Goal: Task Accomplishment & Management: Use online tool/utility

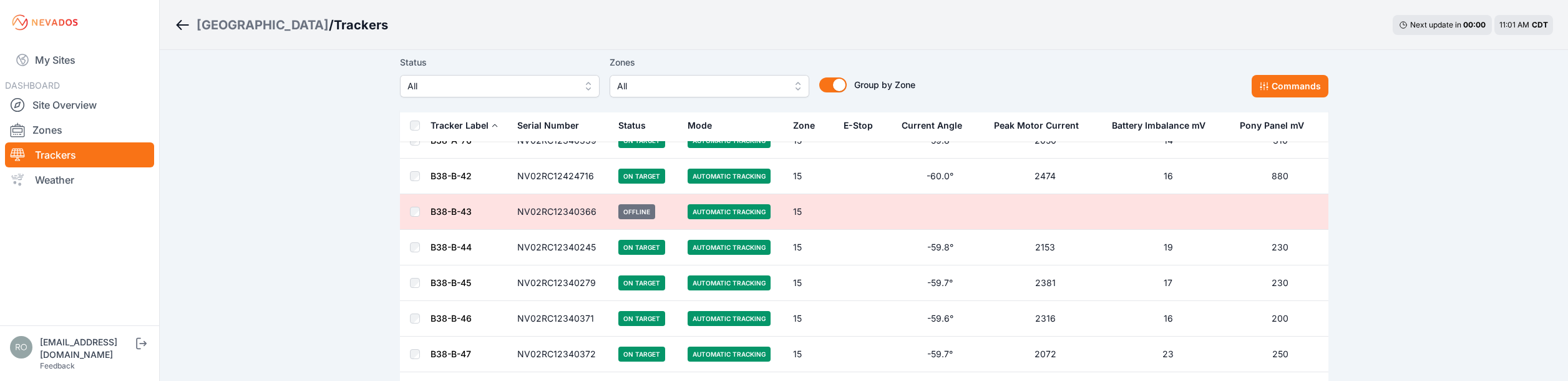
scroll to position [44747, 0]
click at [90, 62] on link "My Sites" at bounding box center [80, 60] width 149 height 30
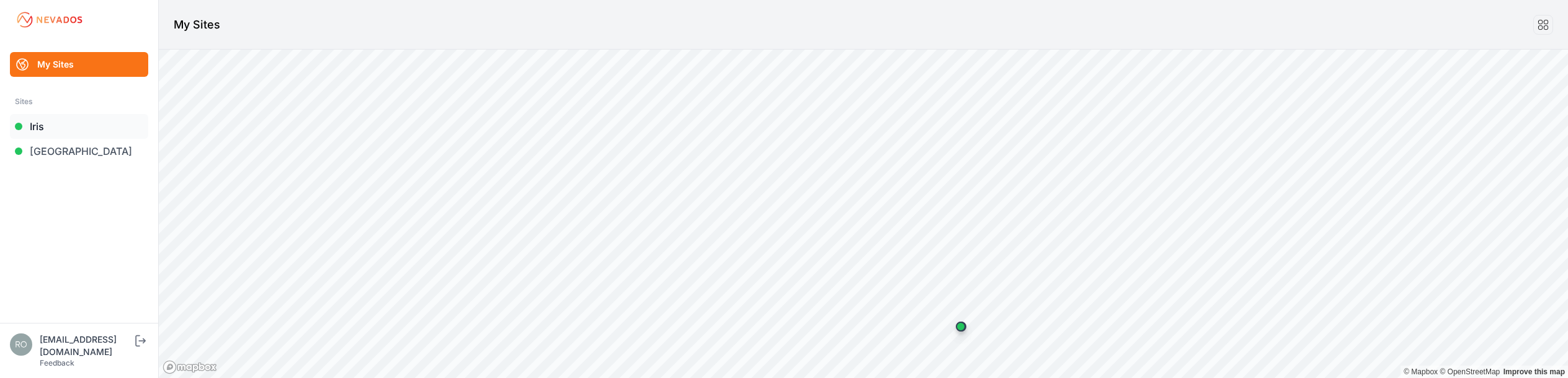
click at [55, 126] on link "Iris" at bounding box center [79, 126] width 138 height 25
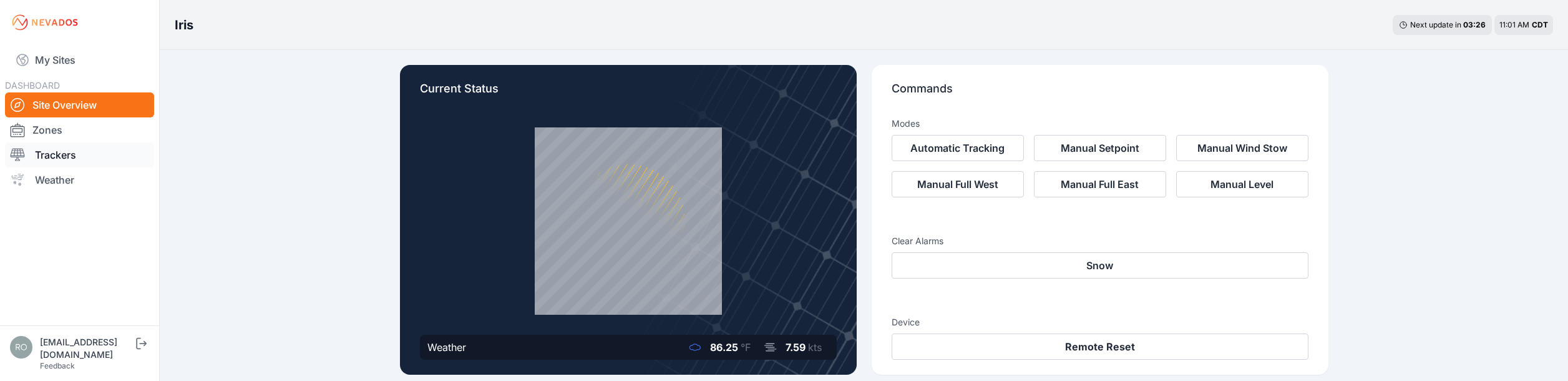
click at [71, 154] on link "Trackers" at bounding box center [80, 155] width 149 height 25
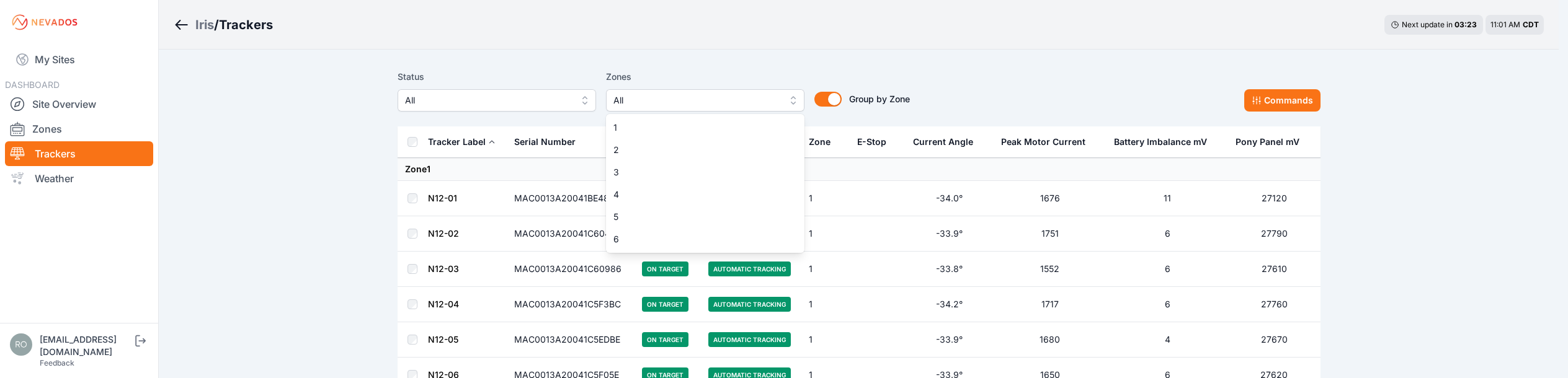
click at [690, 106] on span "All" at bounding box center [696, 100] width 166 height 15
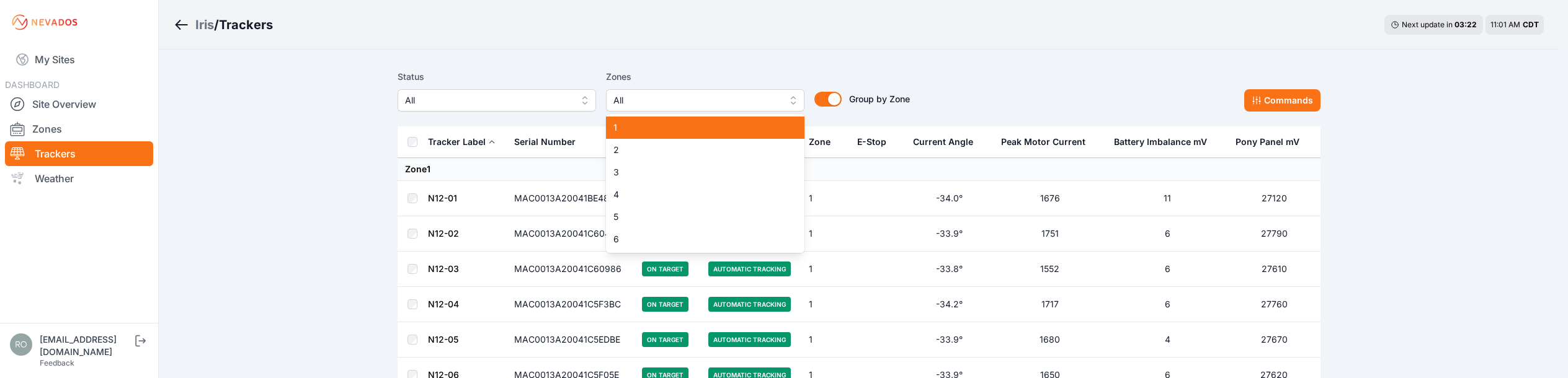
click at [641, 124] on span "1" at bounding box center [697, 127] width 168 height 12
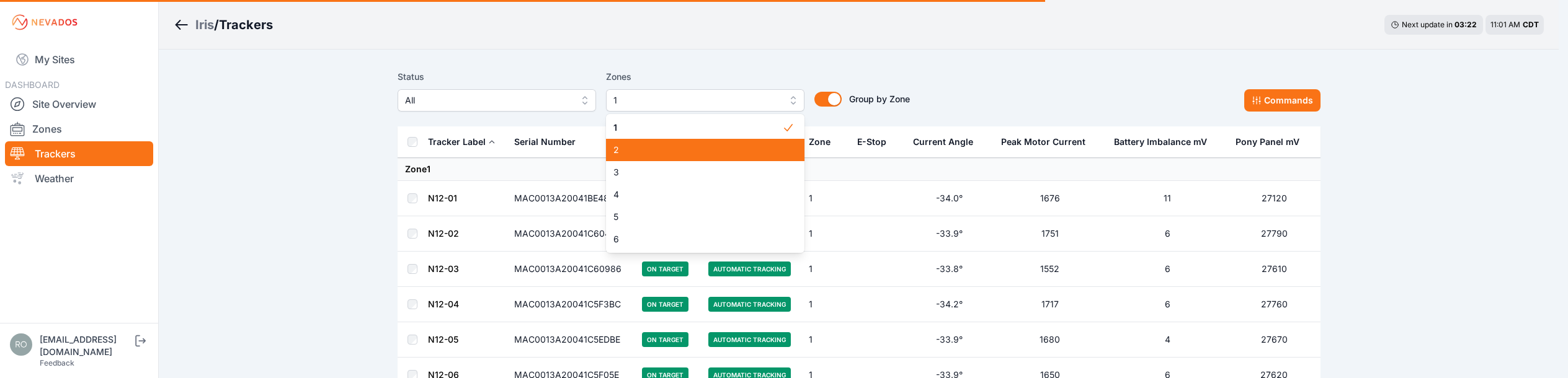
click at [645, 146] on span "2" at bounding box center [697, 150] width 168 height 12
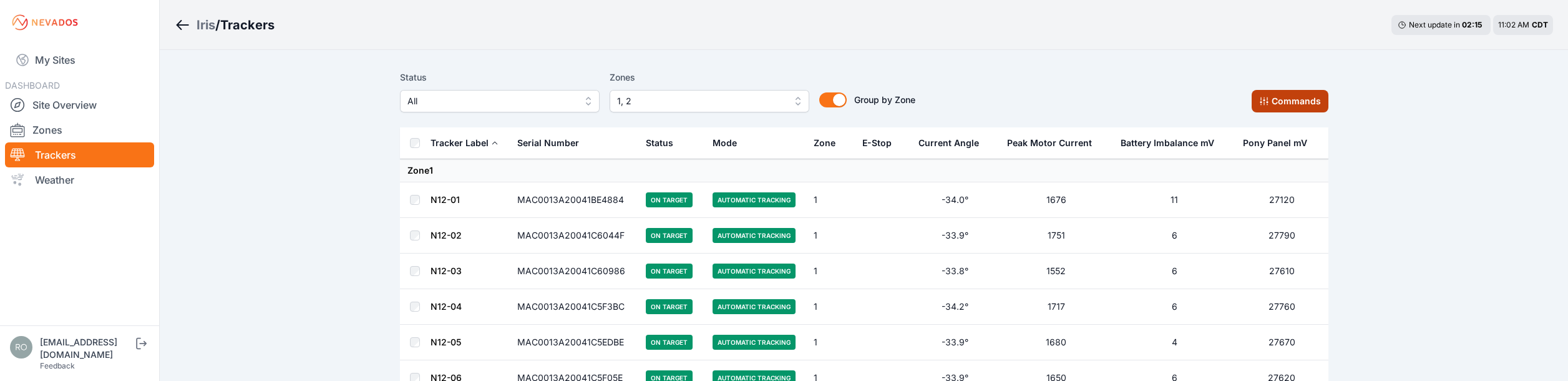
click at [1286, 106] on button "Commands" at bounding box center [1290, 101] width 77 height 23
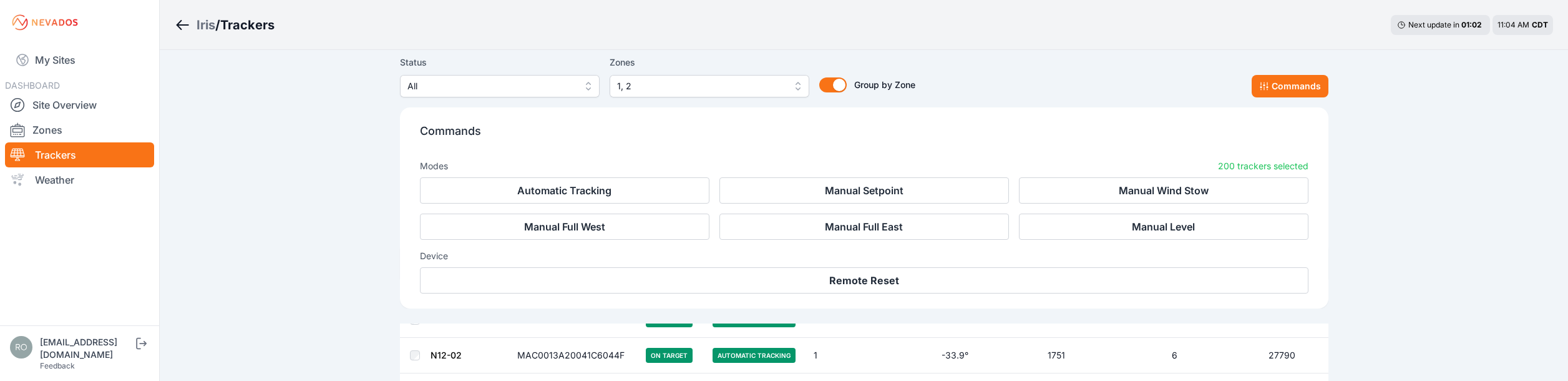
scroll to position [62, 0]
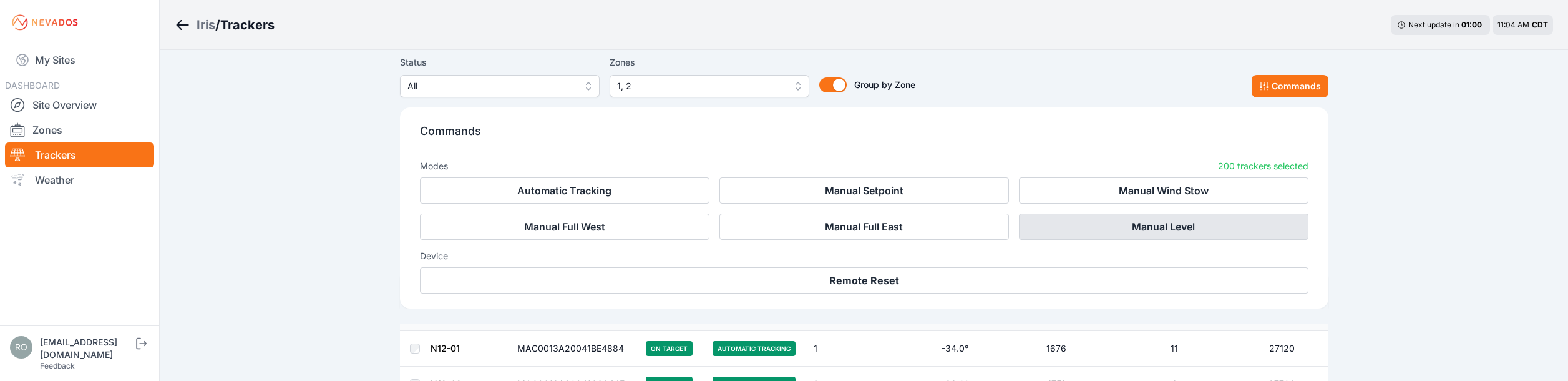
click at [1196, 225] on button "Manual Level" at bounding box center [1164, 227] width 290 height 26
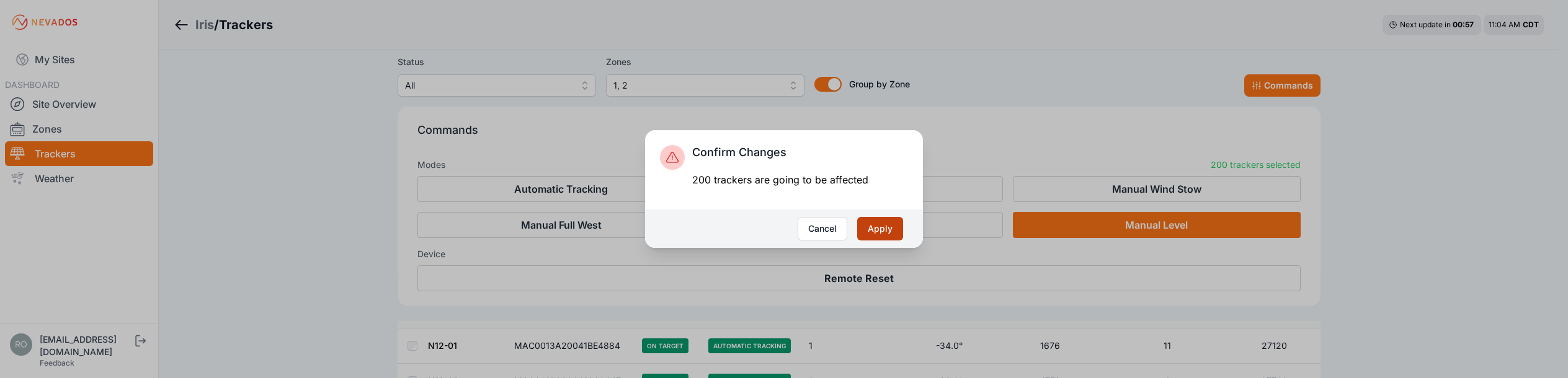
click at [881, 224] on button "Apply" at bounding box center [880, 228] width 46 height 24
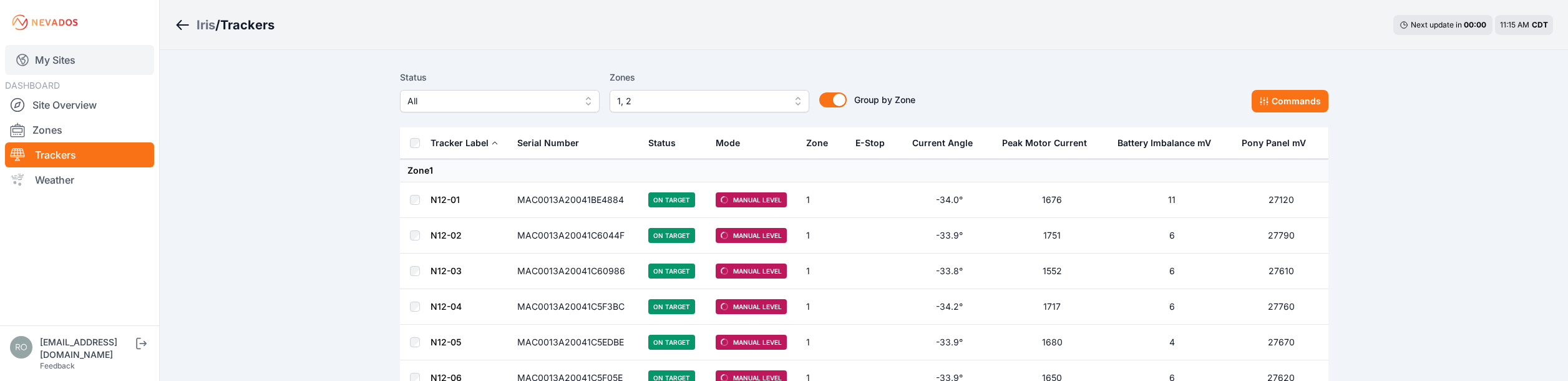
click at [54, 56] on link "My Sites" at bounding box center [80, 60] width 149 height 30
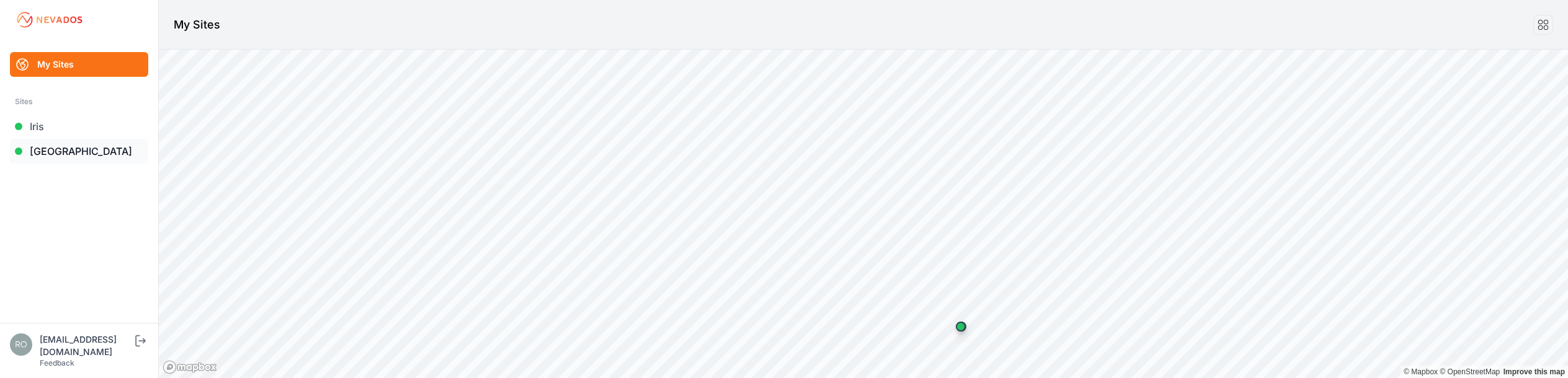
click at [77, 160] on link "[GEOGRAPHIC_DATA]" at bounding box center [79, 151] width 138 height 25
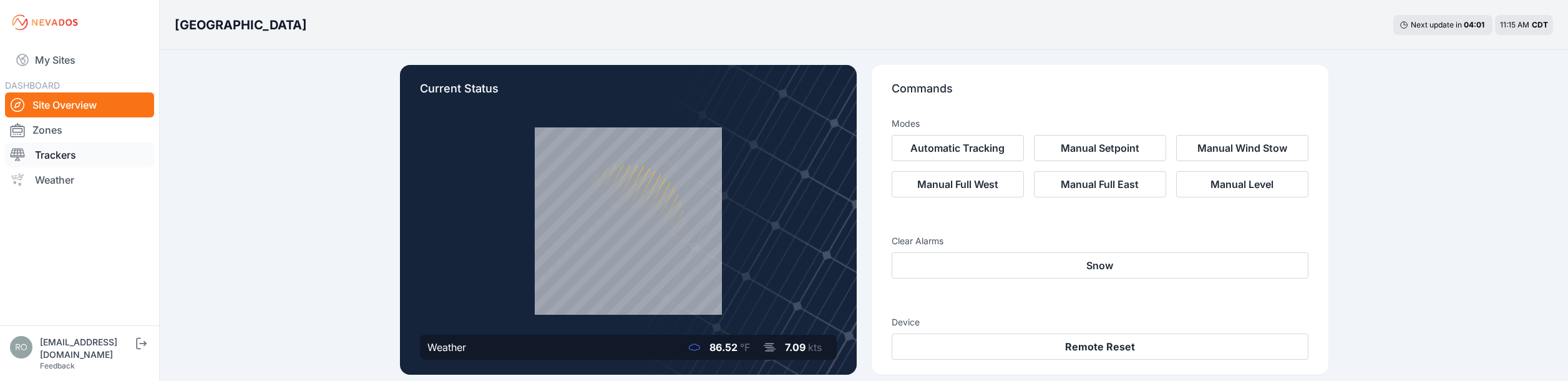
click at [58, 160] on link "Trackers" at bounding box center [80, 155] width 149 height 25
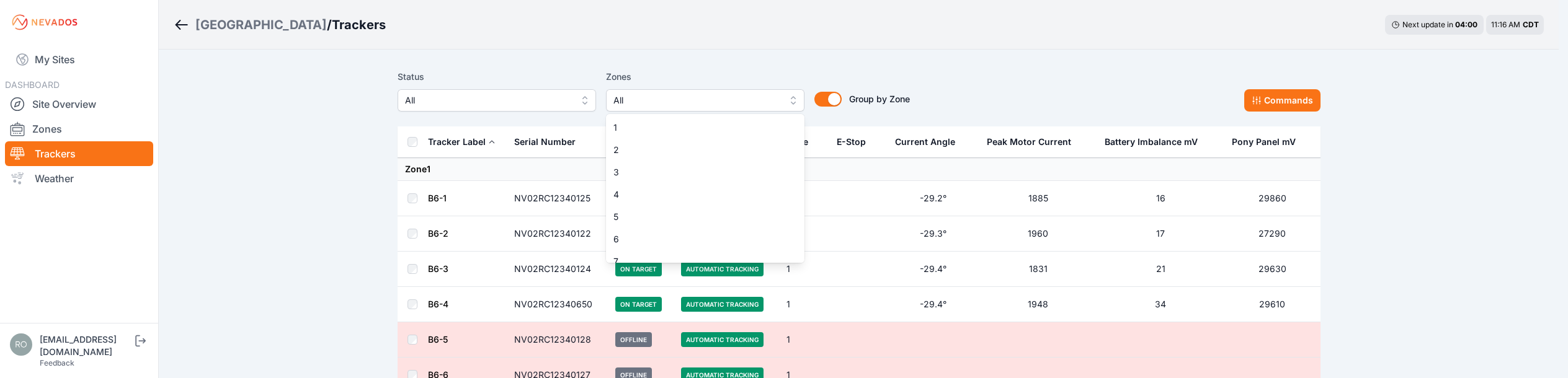
click at [672, 105] on span "All" at bounding box center [696, 100] width 166 height 15
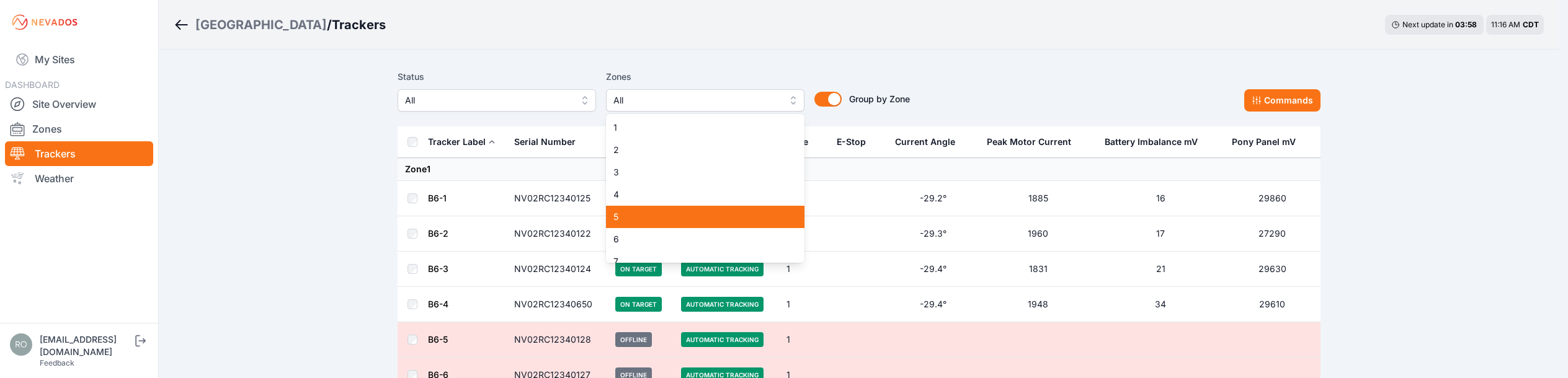
click at [640, 215] on span "5" at bounding box center [697, 217] width 168 height 12
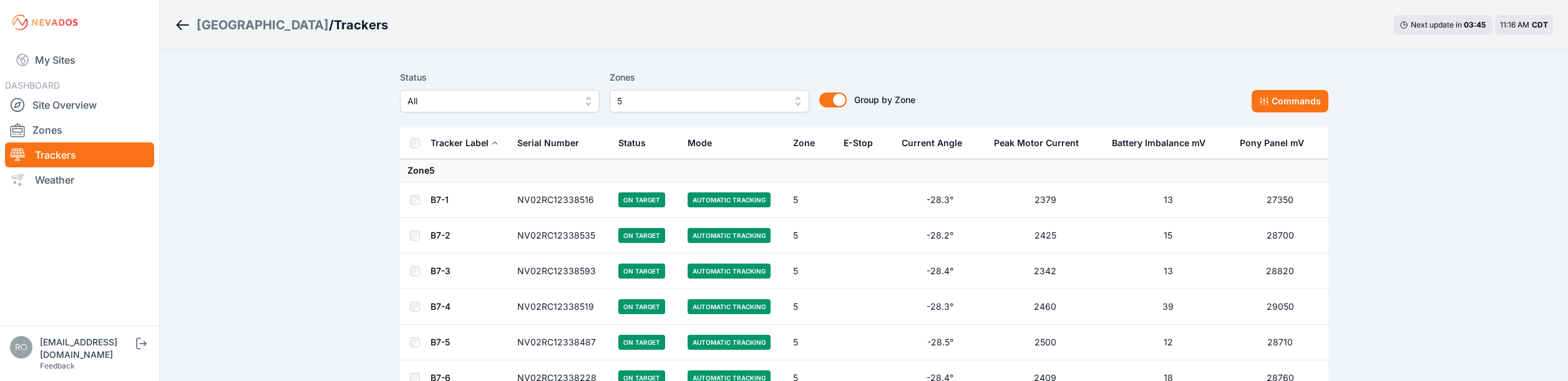
click at [672, 107] on span "5" at bounding box center [700, 101] width 167 height 15
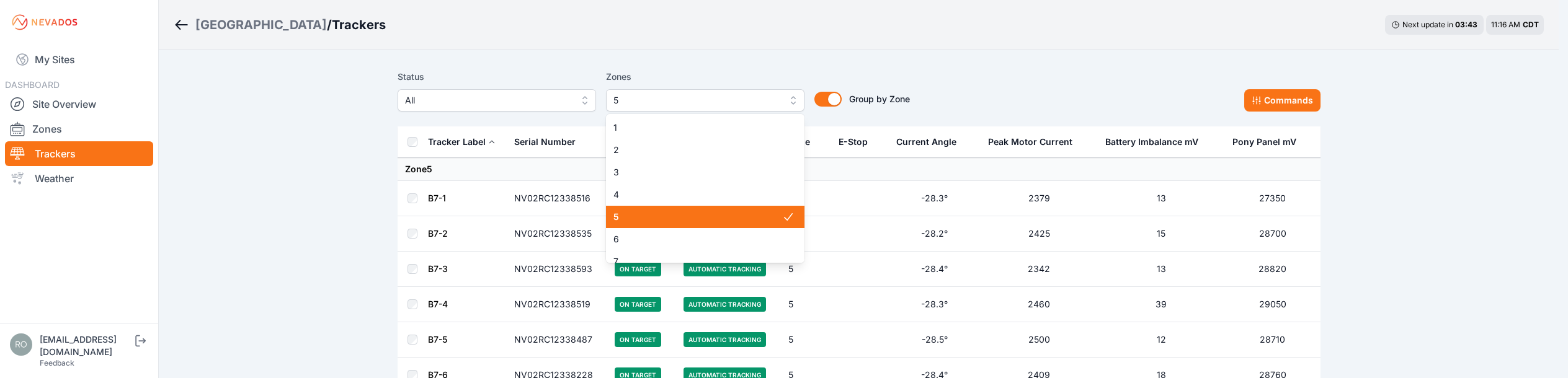
click at [623, 212] on span "5" at bounding box center [697, 217] width 168 height 12
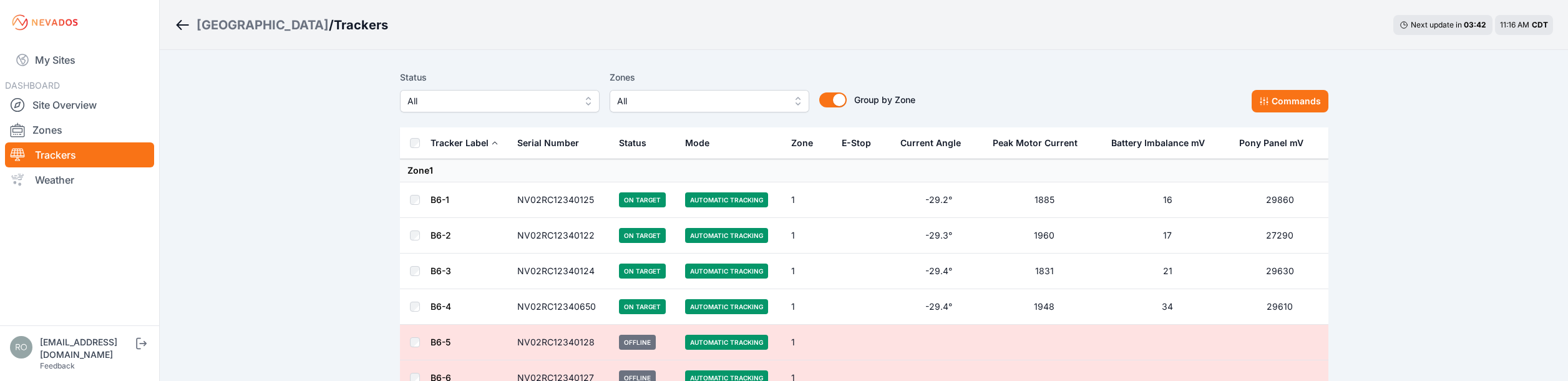
click at [735, 96] on span "All" at bounding box center [700, 101] width 167 height 15
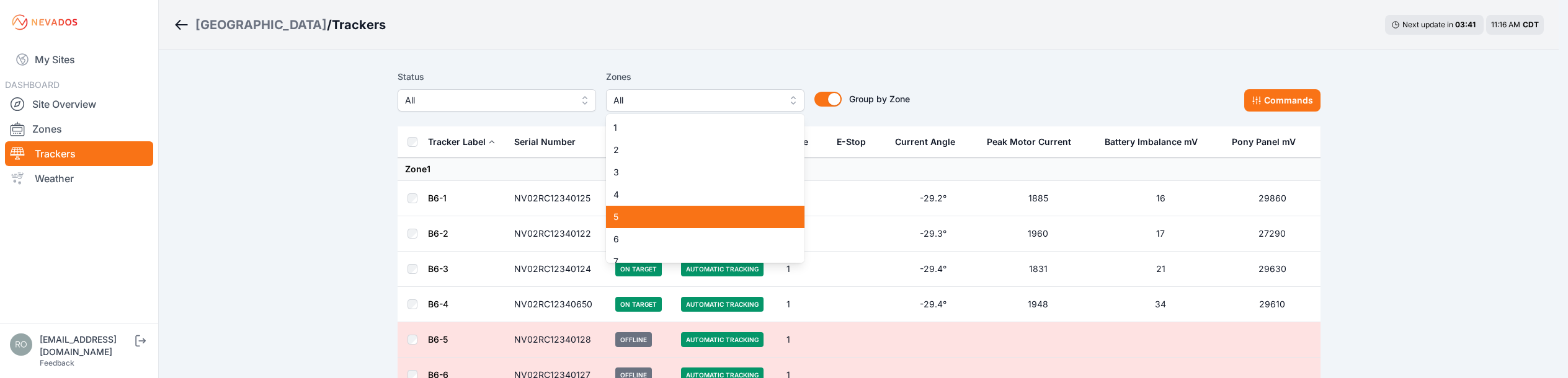
click at [637, 208] on div "5" at bounding box center [705, 217] width 198 height 23
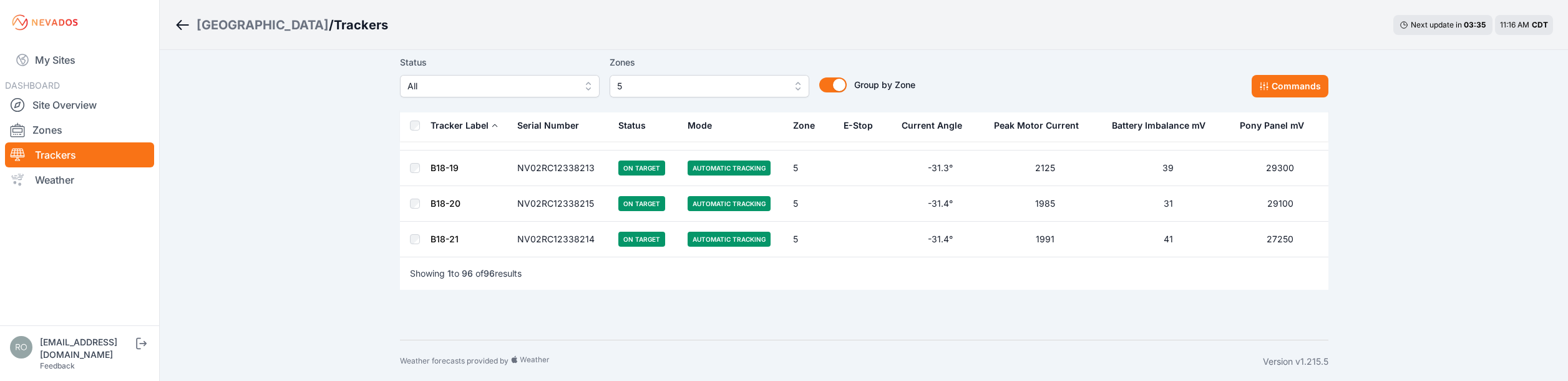
scroll to position [3345, 0]
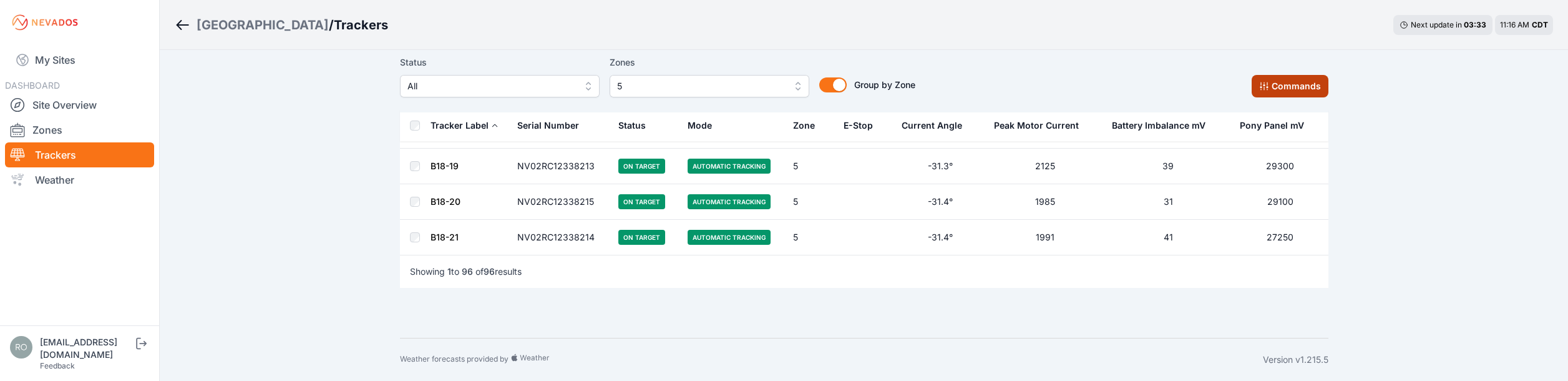
click at [1301, 86] on button "Commands" at bounding box center [1290, 86] width 77 height 23
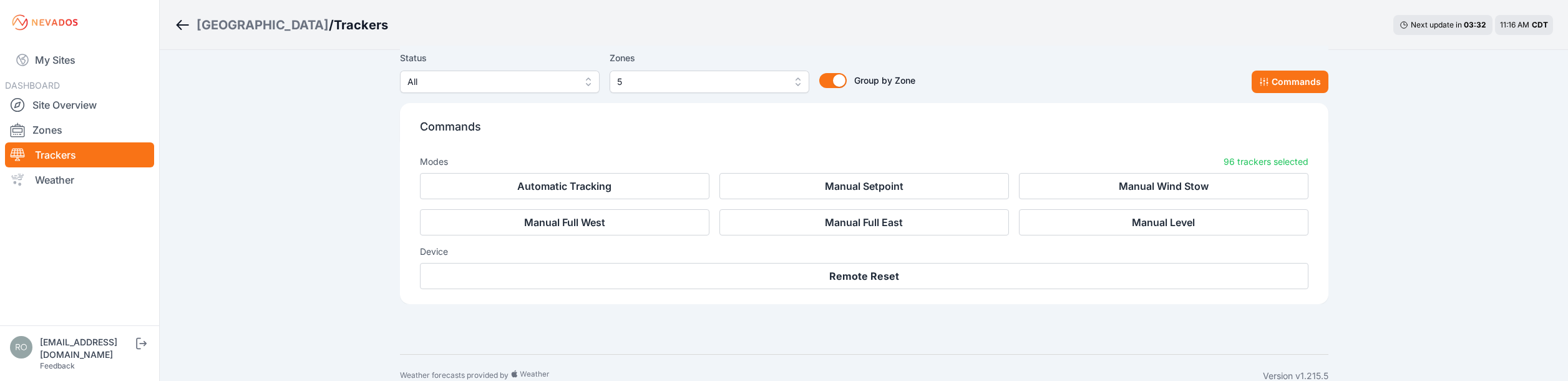
scroll to position [3556, 0]
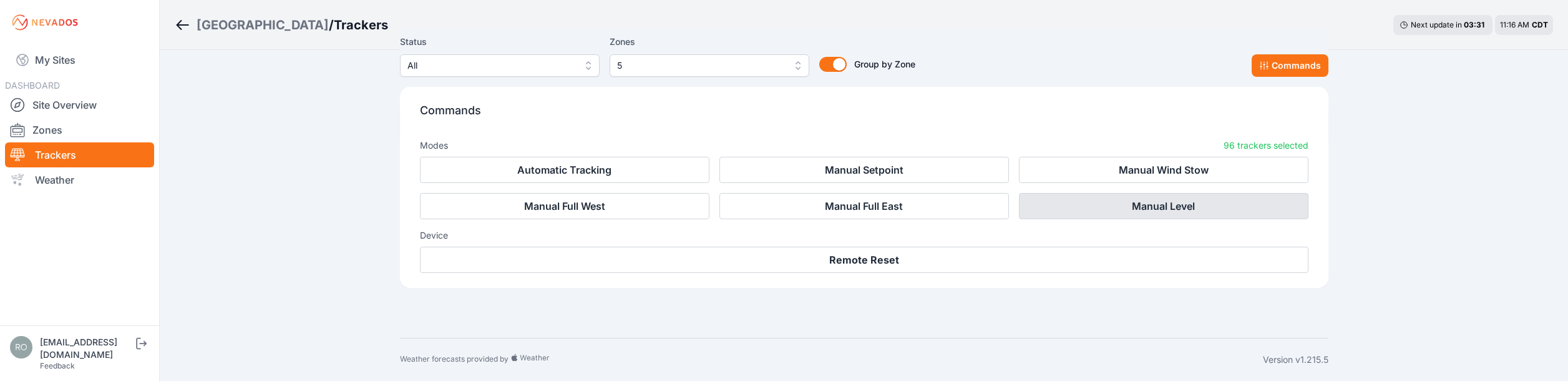
click at [1184, 204] on button "Manual Level" at bounding box center [1164, 206] width 290 height 26
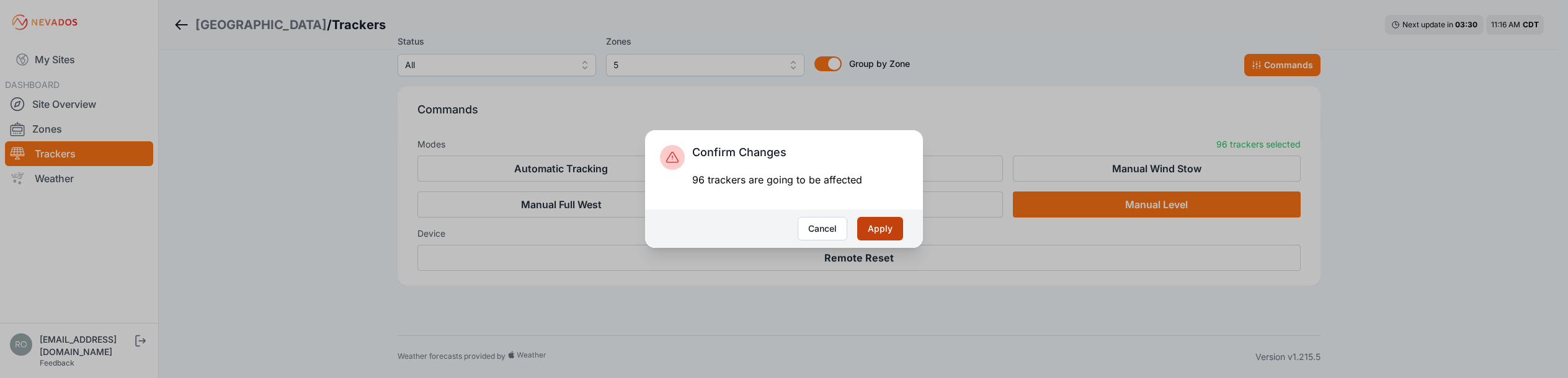
click at [876, 225] on button "Apply" at bounding box center [880, 228] width 46 height 24
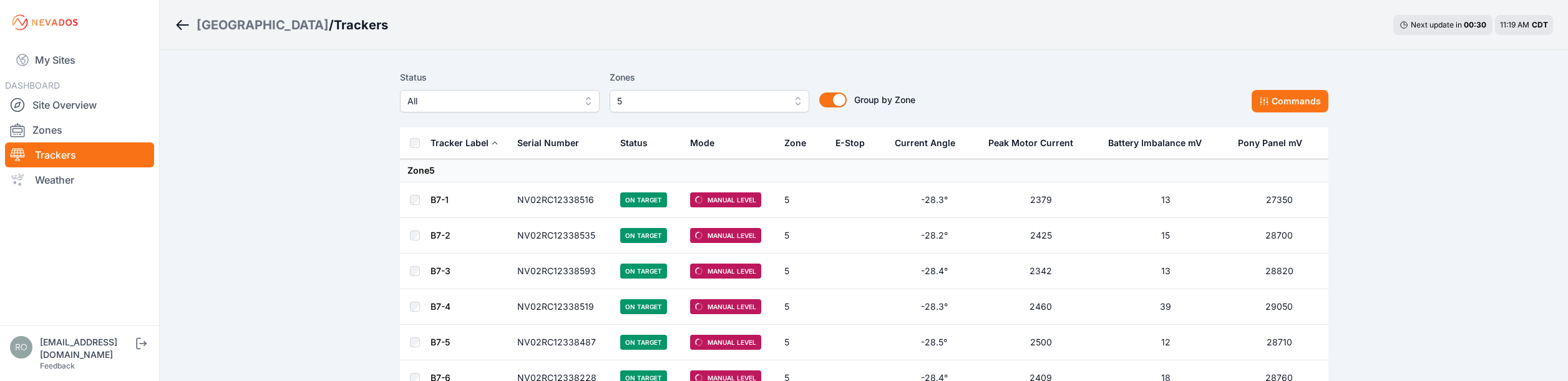
click at [709, 36] on div "Sunlight Road / Trackers Next update in 00 : 04 11:20 AM CDT" at bounding box center [864, 25] width 1408 height 50
click at [844, 176] on td "Zone 5" at bounding box center [865, 171] width 929 height 23
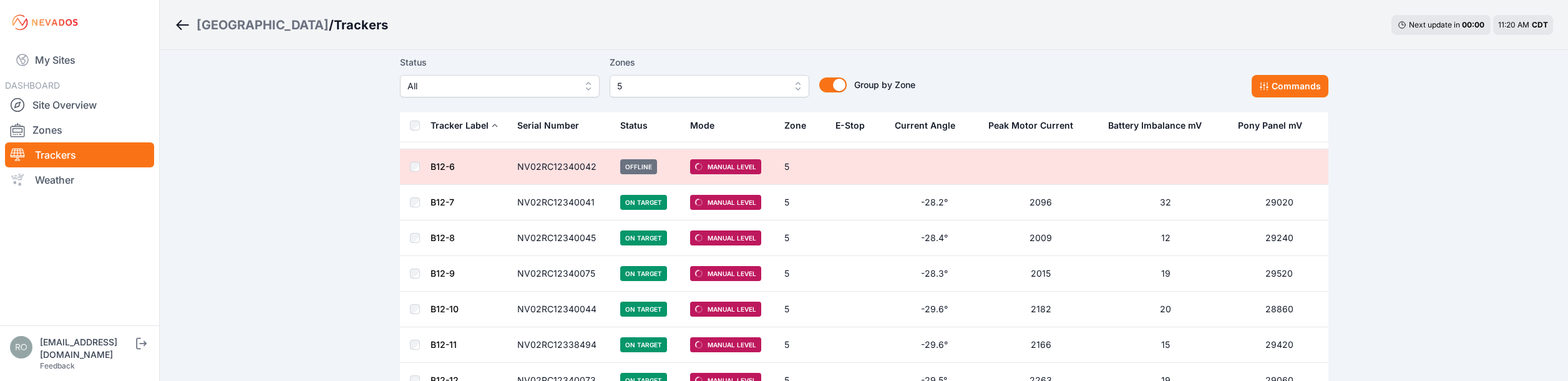
scroll to position [1062, 0]
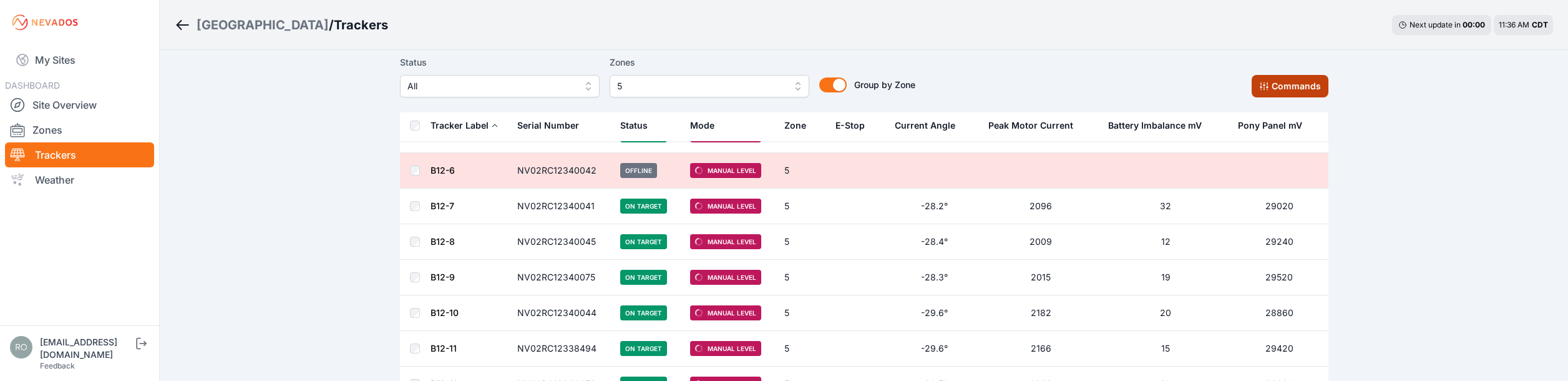
click at [1304, 92] on button "Commands" at bounding box center [1290, 86] width 77 height 23
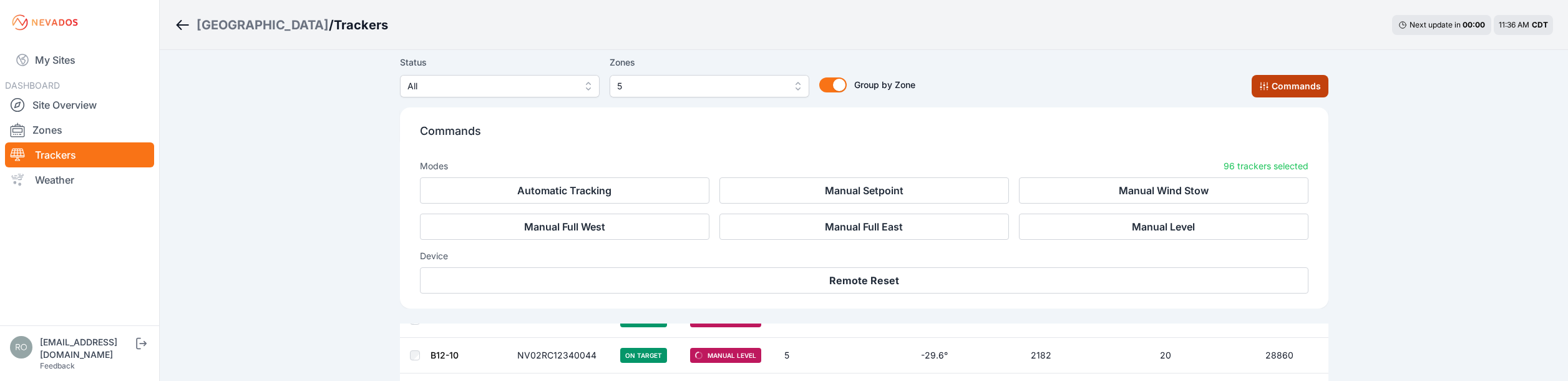
scroll to position [1273, 0]
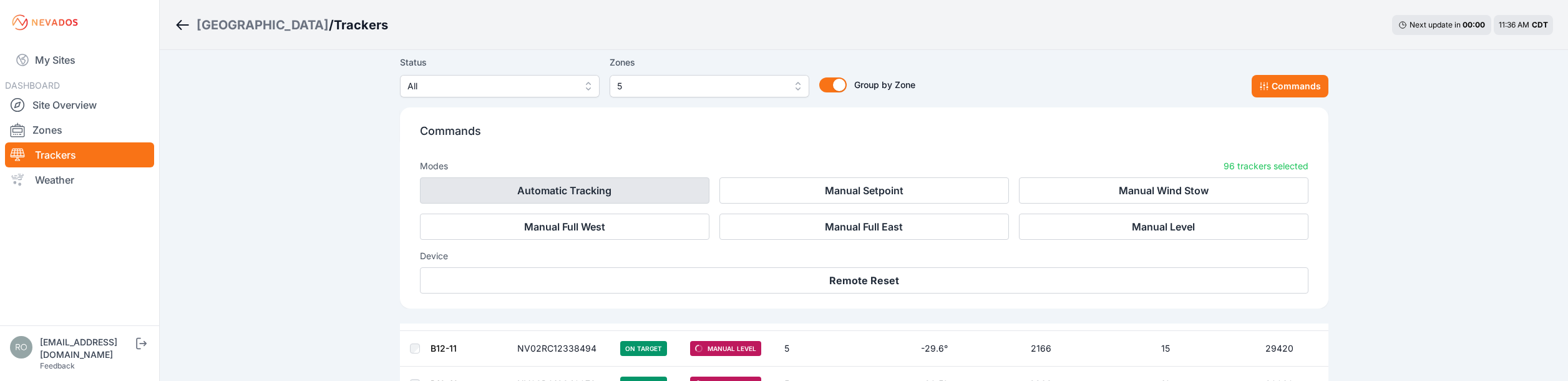
click at [537, 185] on button "Automatic Tracking" at bounding box center [565, 190] width 290 height 26
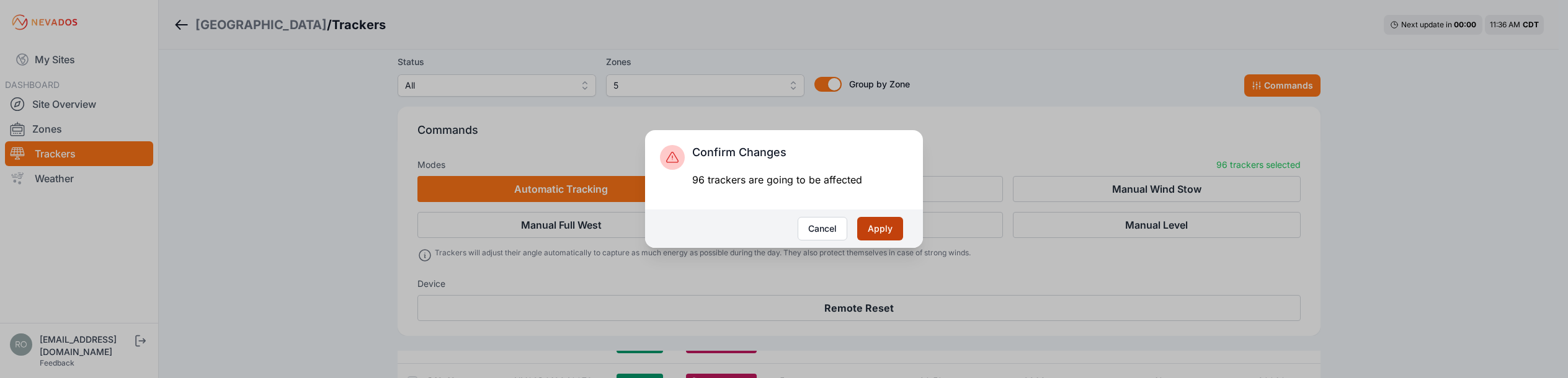
drag, startPoint x: 871, startPoint y: 223, endPoint x: 880, endPoint y: 225, distance: 9.2
click at [873, 224] on button "Apply" at bounding box center [880, 228] width 46 height 24
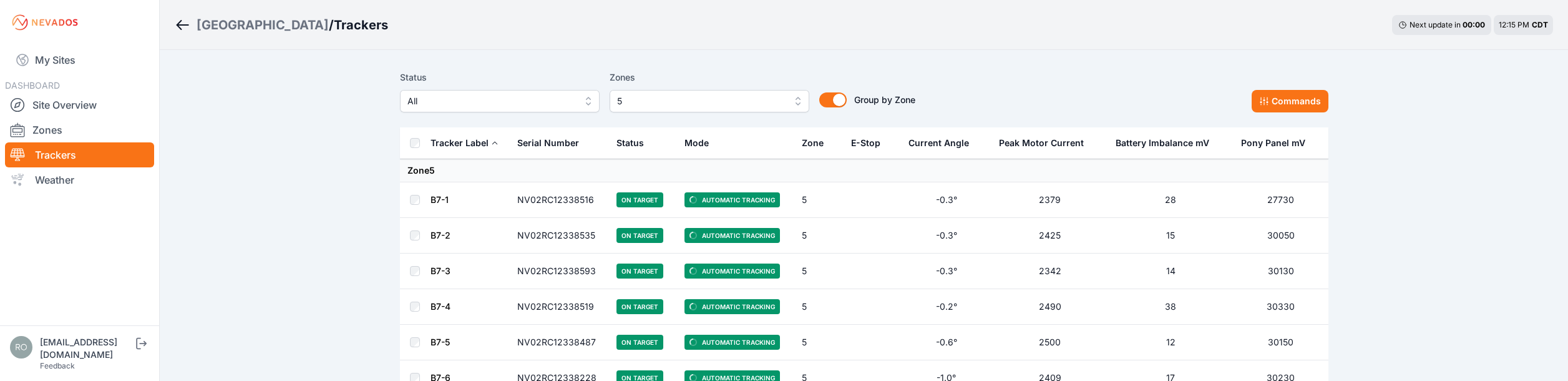
click at [711, 102] on span "5" at bounding box center [700, 101] width 167 height 15
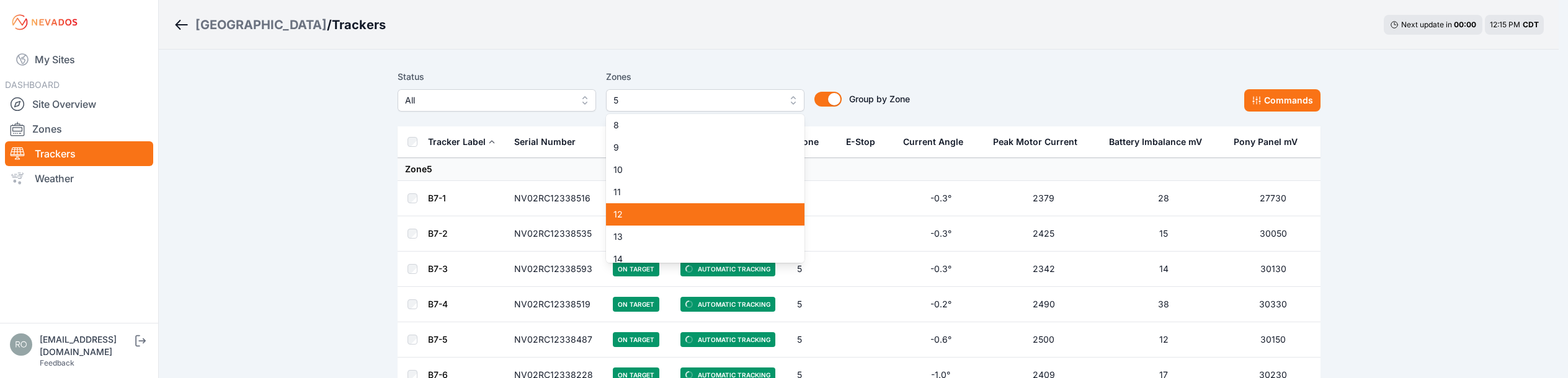
scroll to position [124, 0]
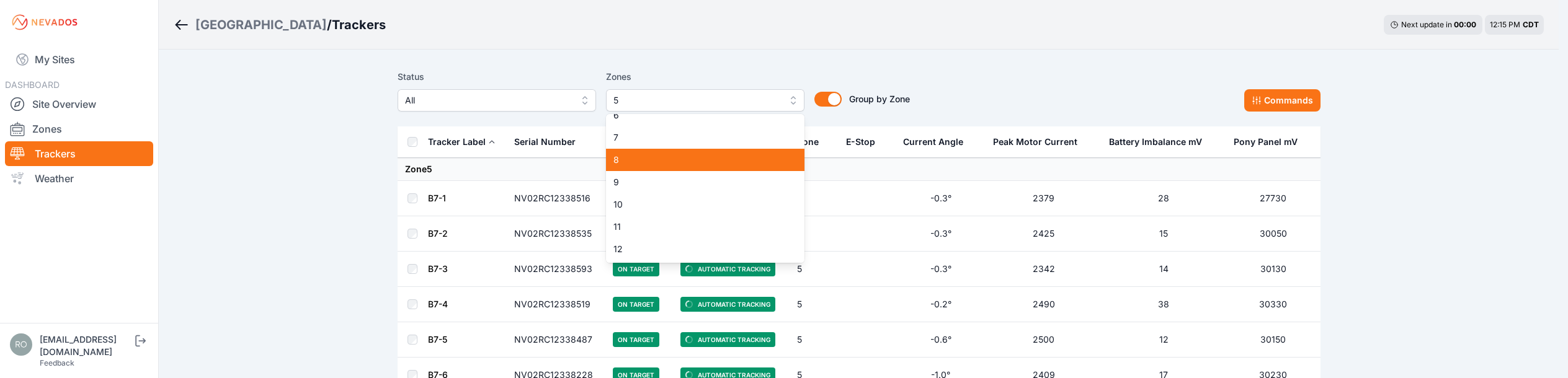
click at [685, 163] on span "8" at bounding box center [697, 159] width 168 height 12
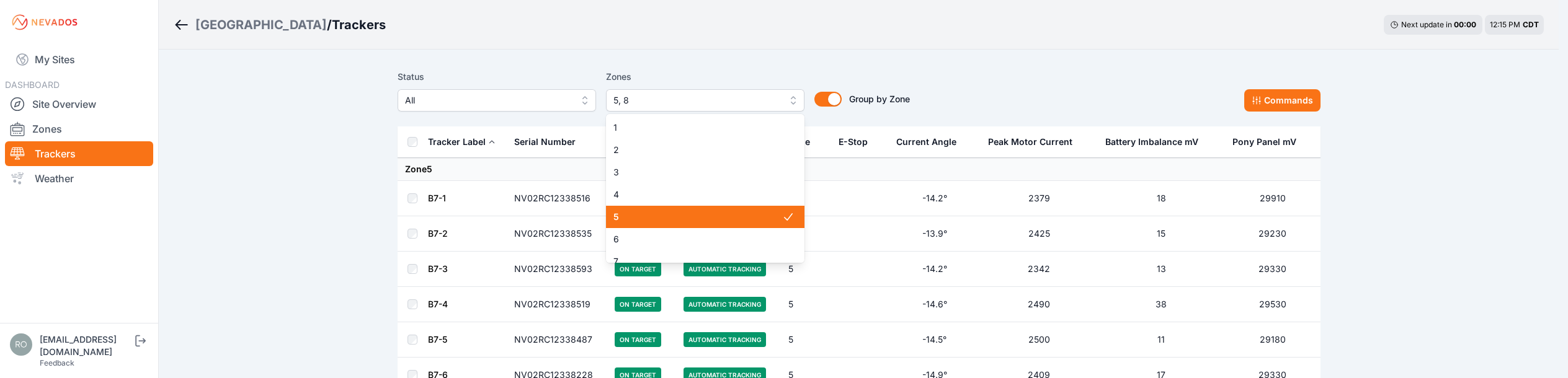
click at [697, 212] on div "5" at bounding box center [705, 217] width 198 height 23
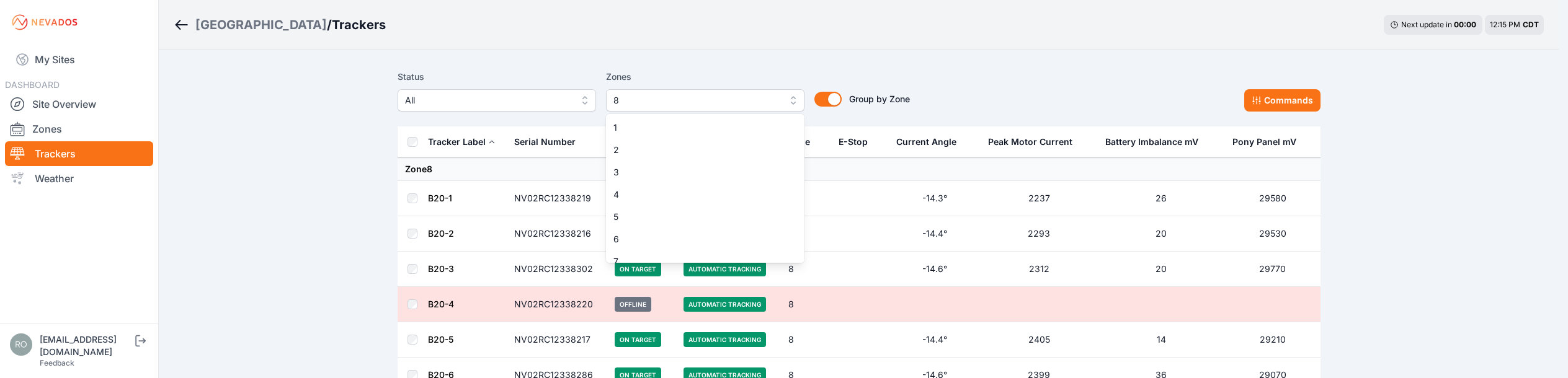
click at [737, 70] on div "Zones 8 1 2 3 4 5 6 7 8 9 10 11 12 13 14 15" at bounding box center [705, 90] width 198 height 42
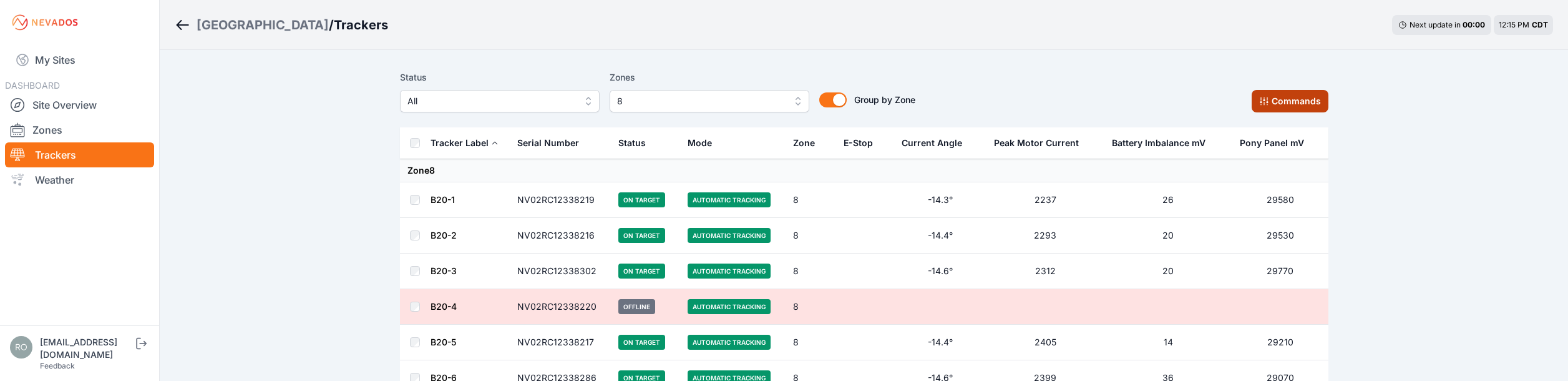
click at [1291, 104] on button "Commands" at bounding box center [1290, 101] width 77 height 23
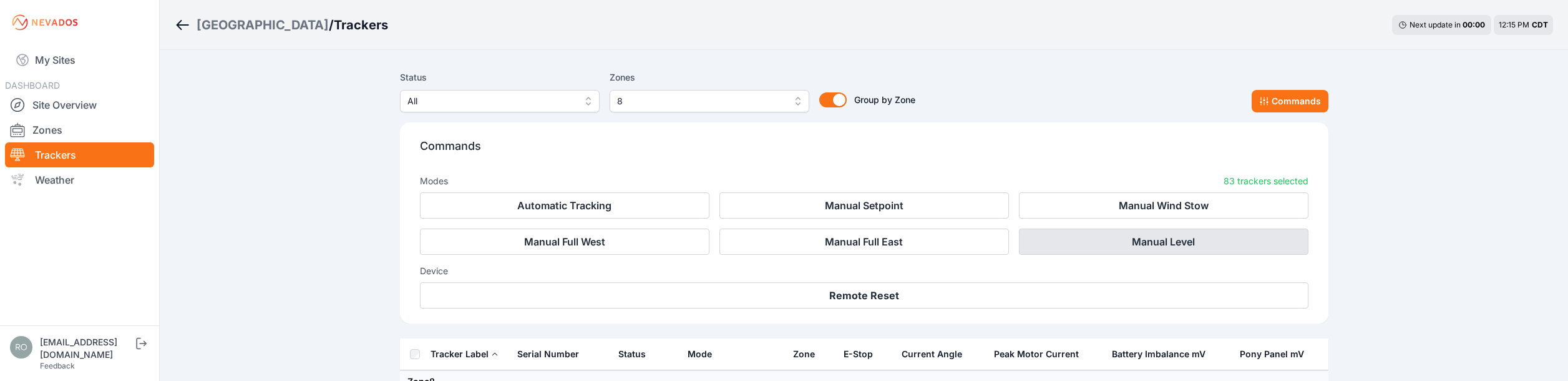
click at [1167, 238] on button "Manual Level" at bounding box center [1164, 242] width 290 height 26
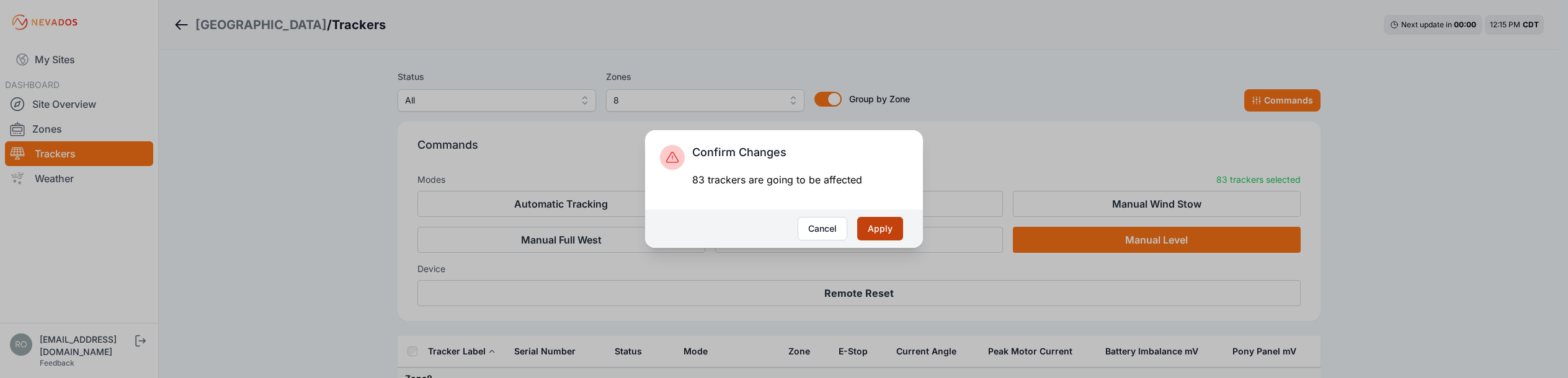
click at [884, 229] on button "Apply" at bounding box center [880, 228] width 46 height 24
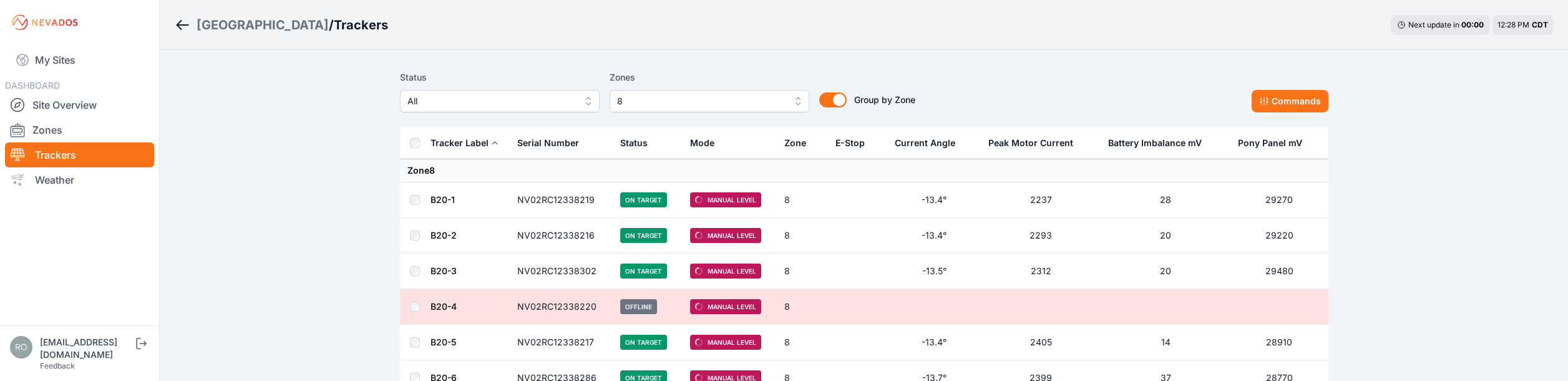
click at [1056, 79] on div "Status All Zones 8 Group by Zone Group by Zone Commands" at bounding box center [865, 91] width 929 height 42
